Goal: Book appointment/travel/reservation

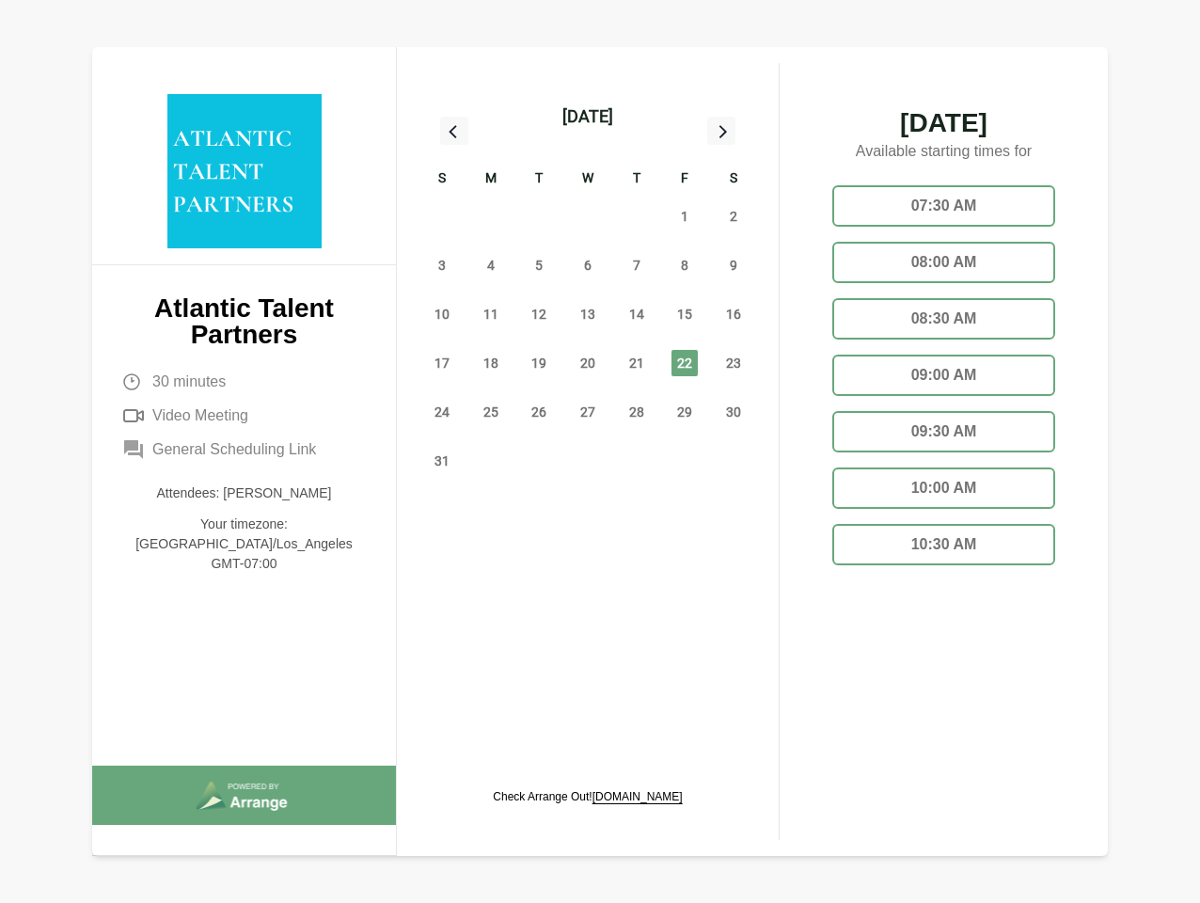
click at [588, 292] on div "13" at bounding box center [587, 314] width 49 height 49
click at [587, 117] on div "[DATE]" at bounding box center [587, 116] width 51 height 26
click at [442, 216] on div "27" at bounding box center [441, 216] width 49 height 49
click at [491, 216] on div "28" at bounding box center [490, 216] width 49 height 49
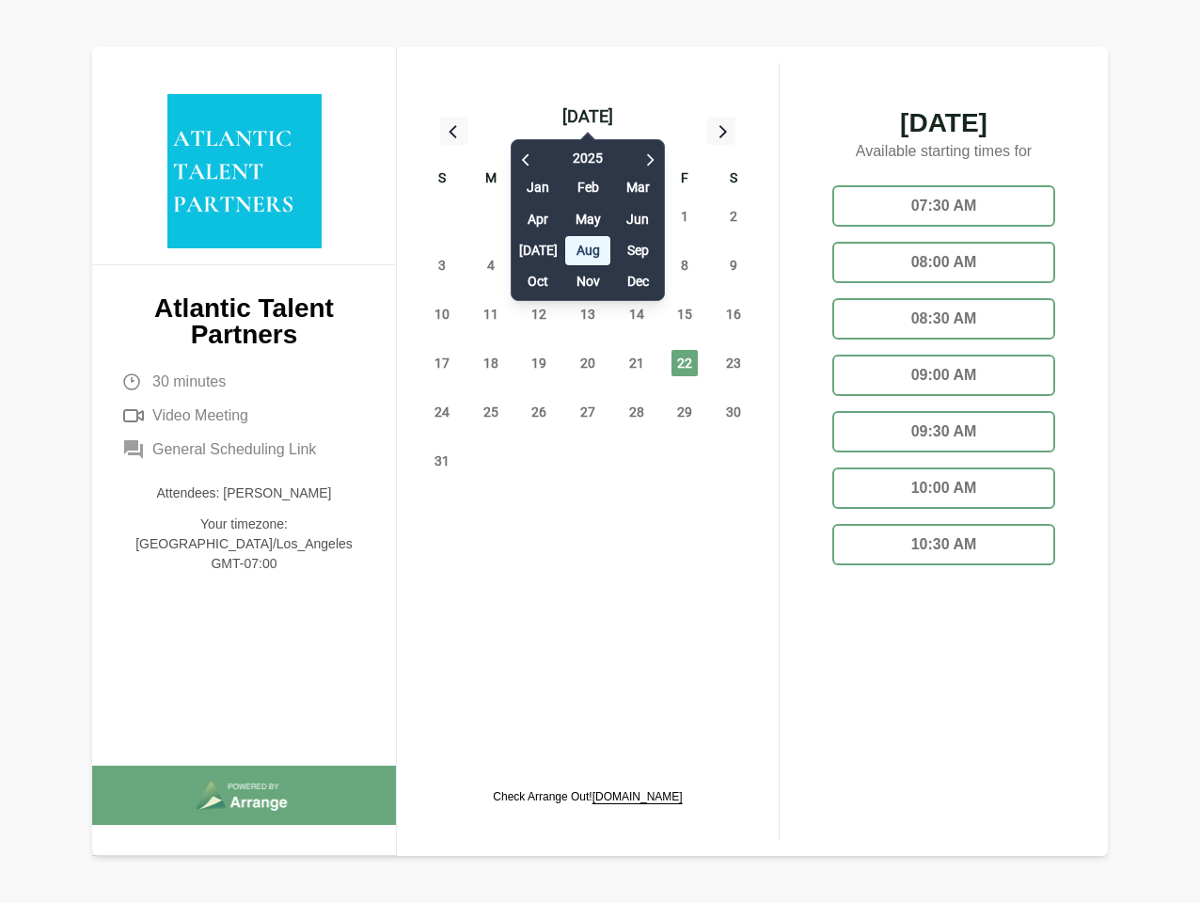
click at [539, 216] on div "[DATE] Feb Mar Apr May Jun [DATE] Aug Sep Oct Nov Dec" at bounding box center [587, 215] width 154 height 171
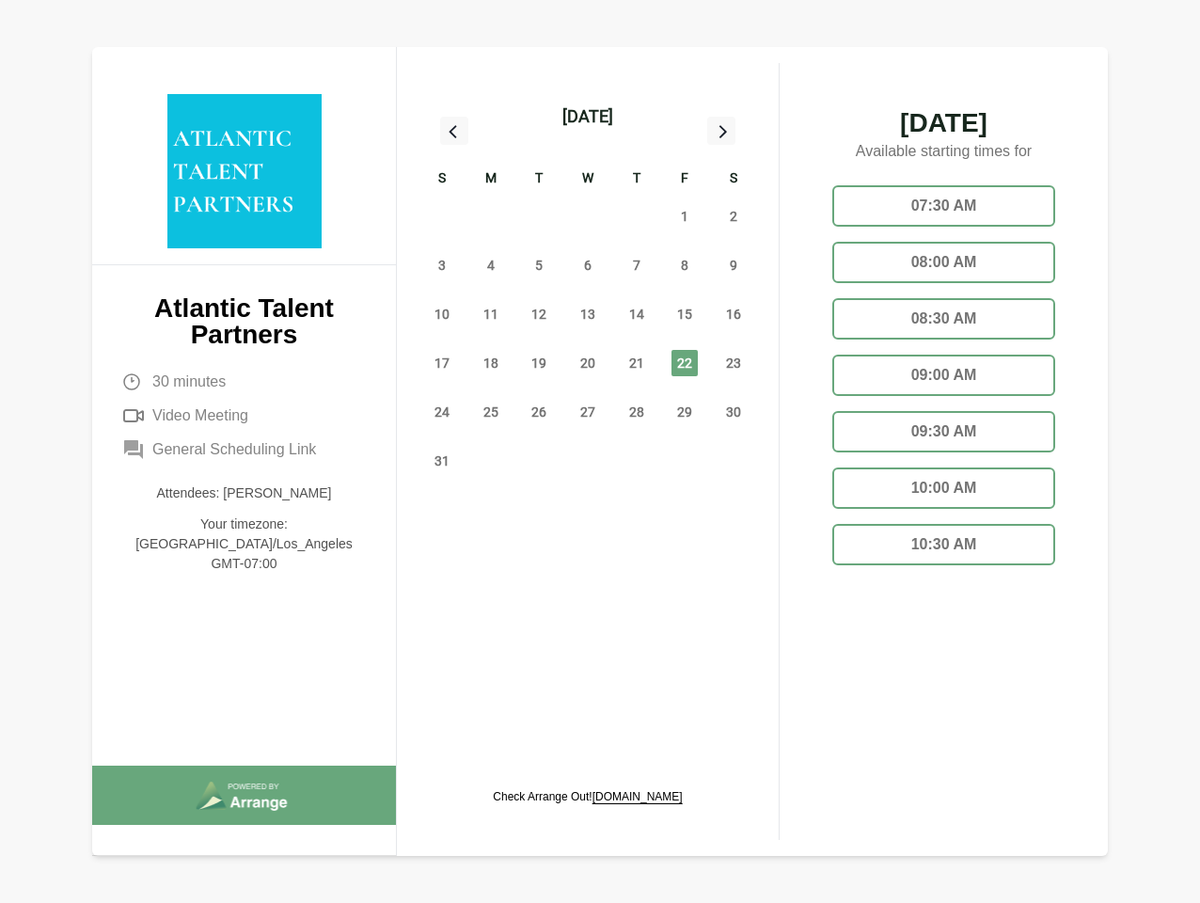
click at [588, 216] on div "[DATE] Feb Mar Apr May Jun [DATE] Aug Sep Oct Nov Dec" at bounding box center [587, 215] width 154 height 171
click at [636, 216] on div "31" at bounding box center [636, 216] width 49 height 49
click at [684, 216] on span "1" at bounding box center [684, 216] width 26 height 26
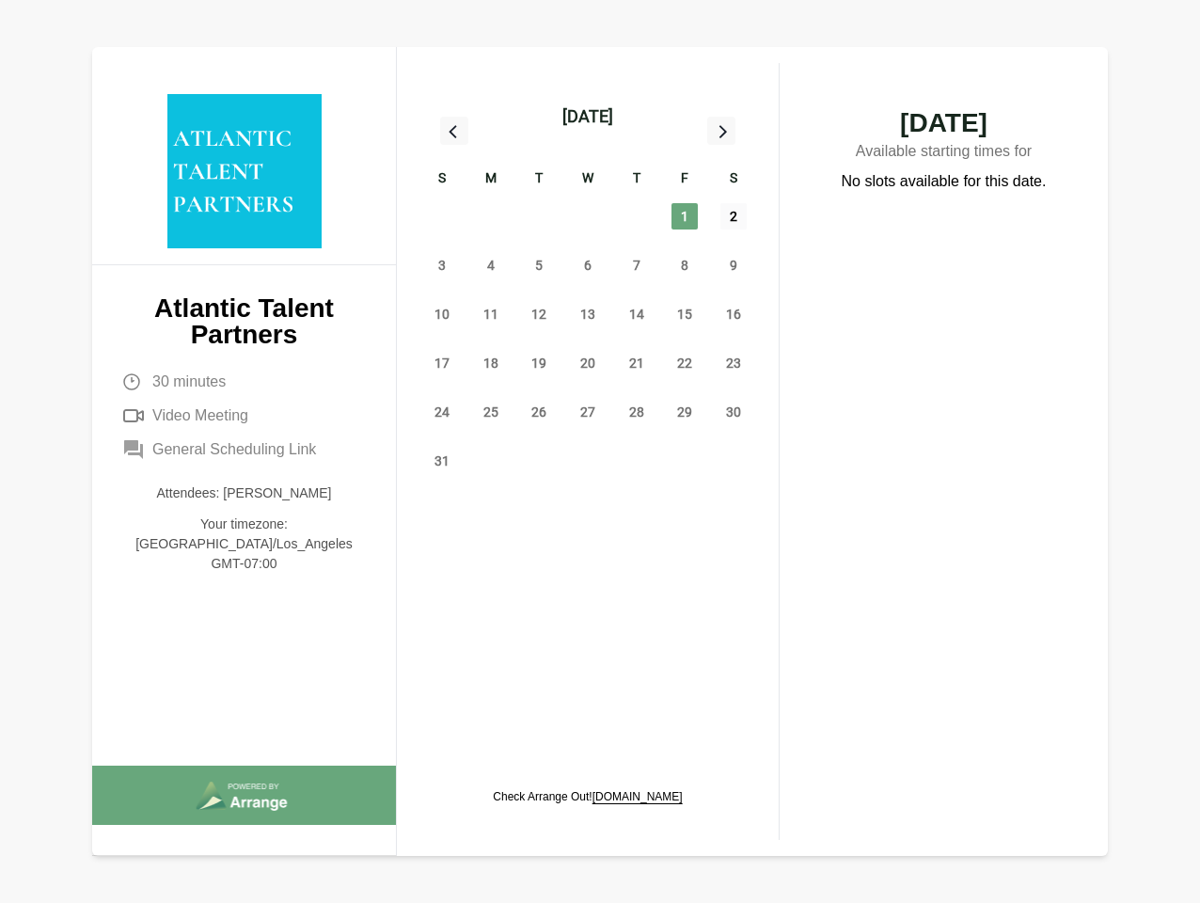
click at [733, 216] on span "2" at bounding box center [733, 216] width 26 height 26
click at [442, 265] on span "3" at bounding box center [442, 265] width 26 height 26
